Goal: Information Seeking & Learning: Find specific page/section

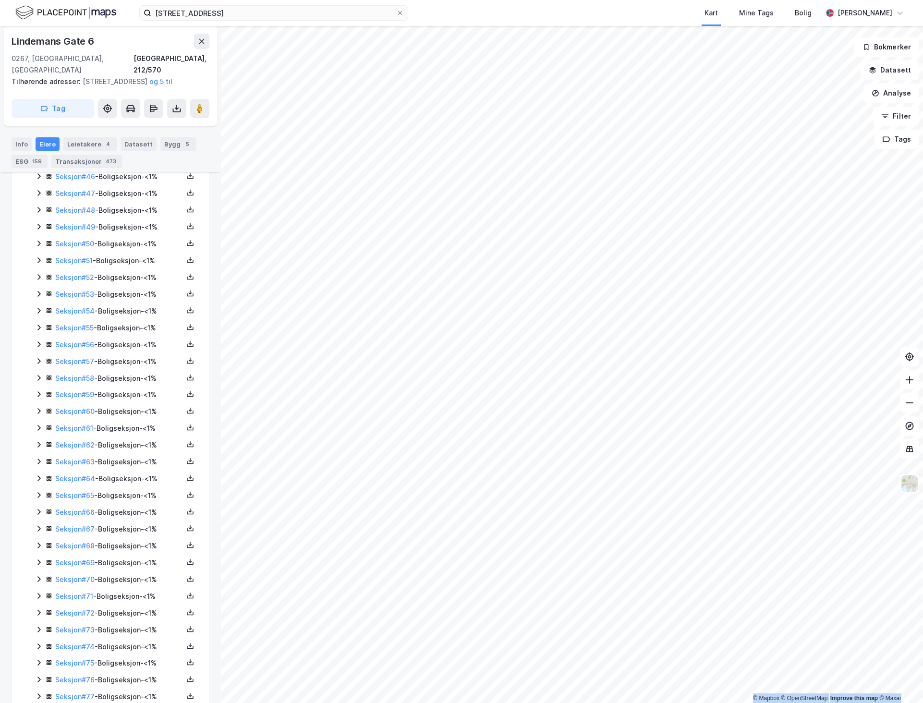
scroll to position [1056, 0]
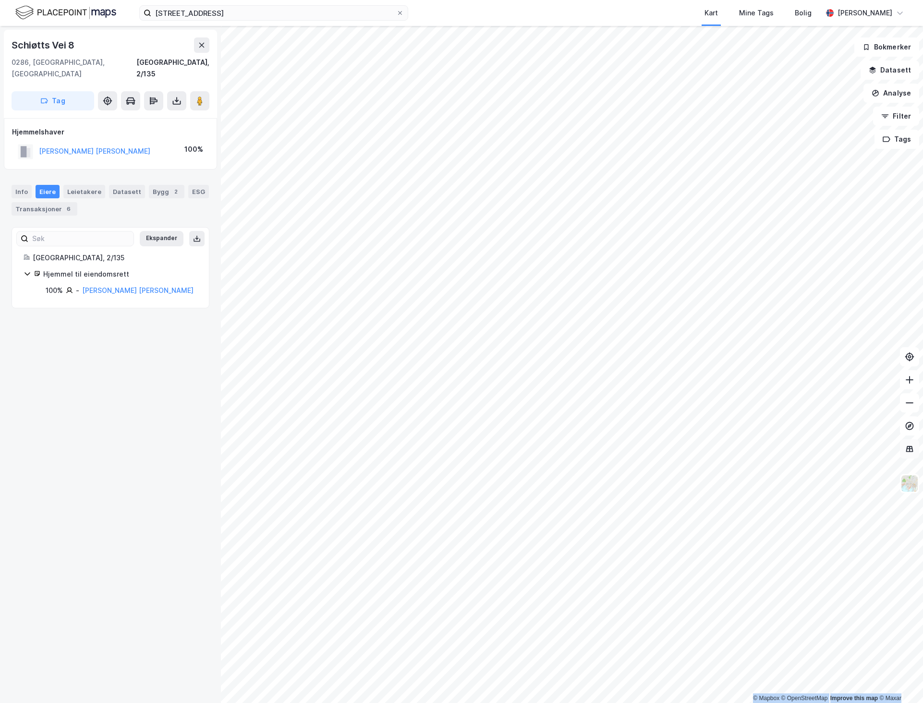
click at [912, 447] on div "© Mapbox © OpenStreetMap Improve this map © Maxar [STREET_ADDRESS], 2/135 Tag […" at bounding box center [461, 364] width 923 height 677
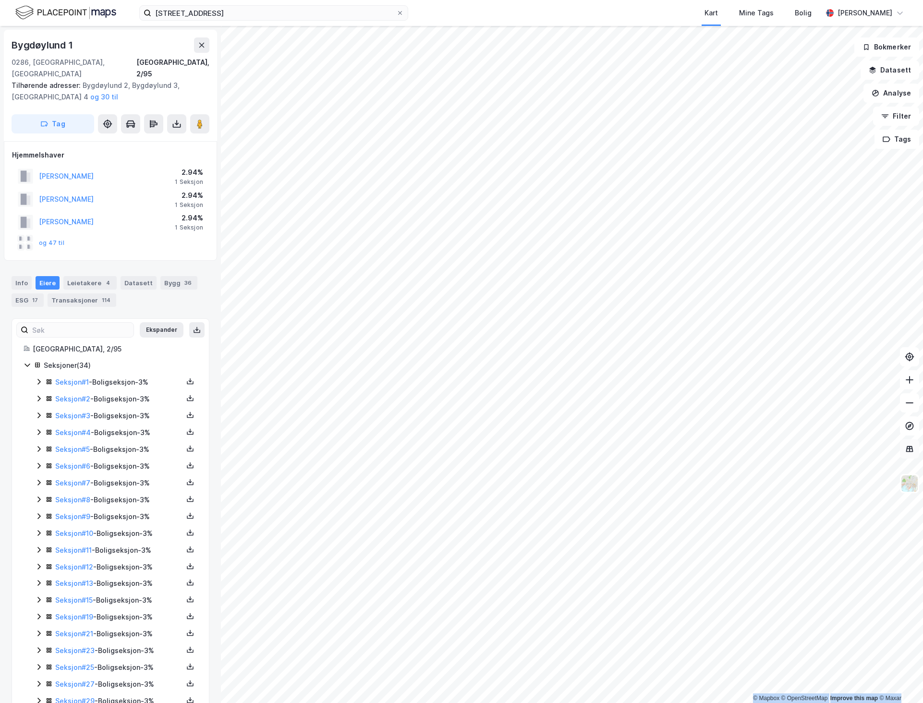
scroll to position [251, 0]
